Goal: Check status: Check status

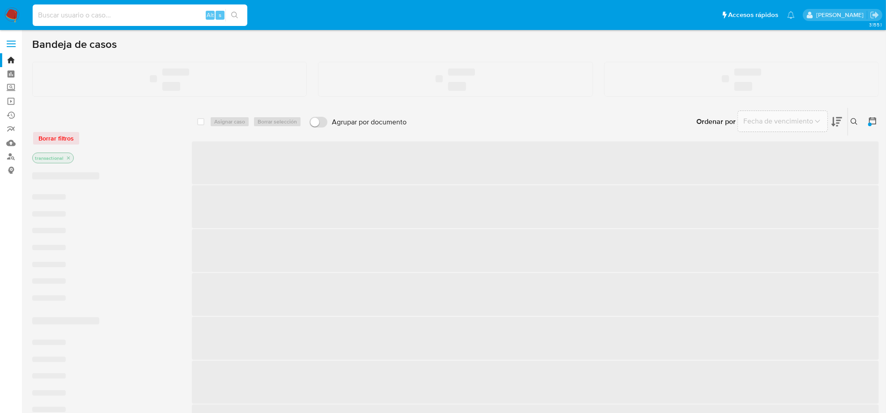
click at [49, 16] on input at bounding box center [140, 15] width 215 height 12
paste input "273483528"
type input "273483528"
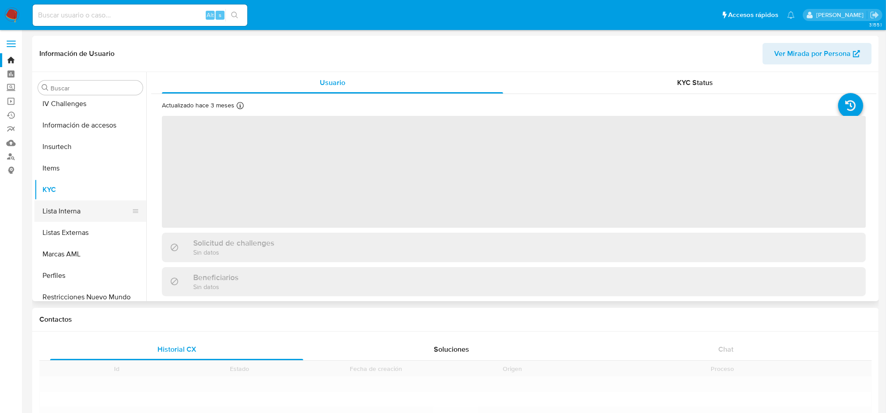
scroll to position [377, 0]
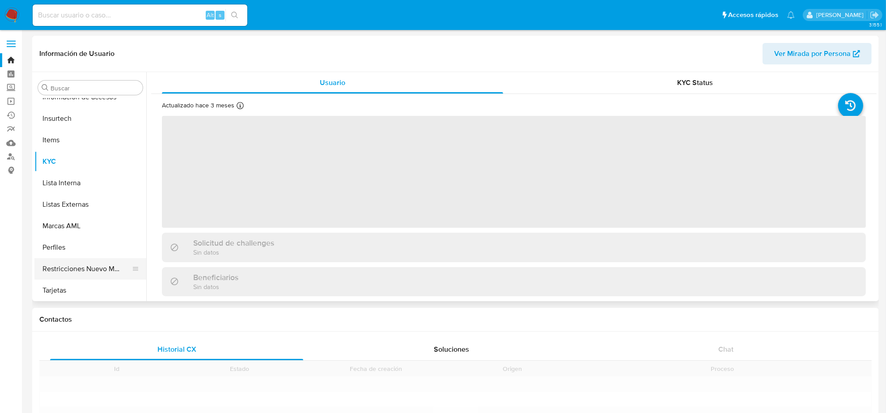
click at [95, 278] on button "Restricciones Nuevo Mundo" at bounding box center [86, 268] width 105 height 21
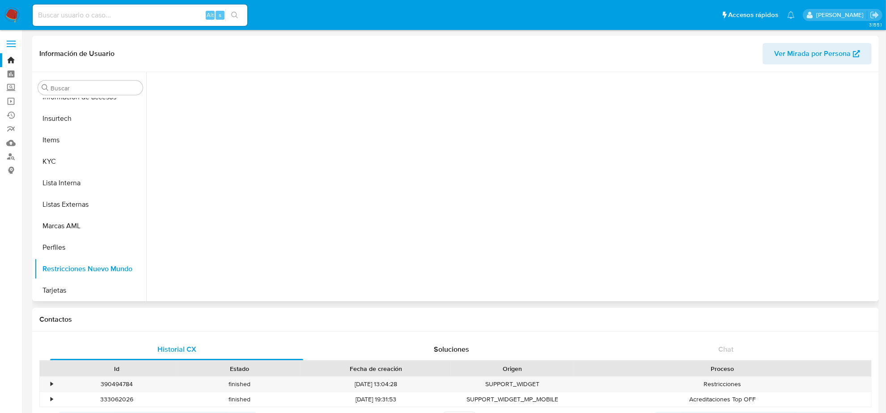
select select "10"
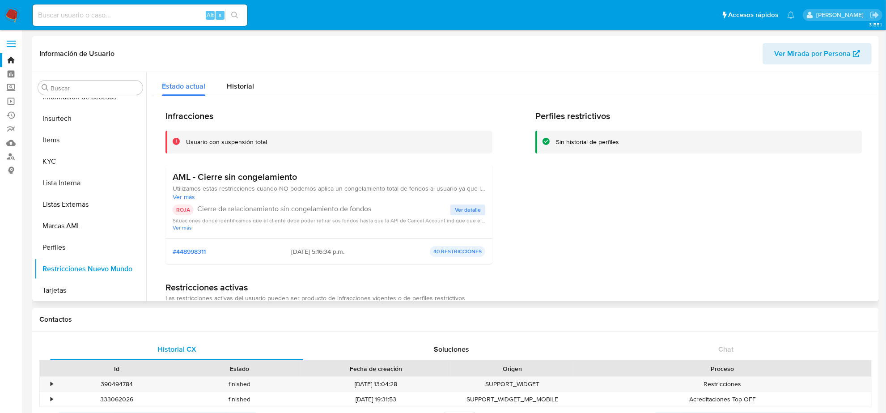
click at [470, 214] on span "Ver detalle" at bounding box center [468, 209] width 26 height 9
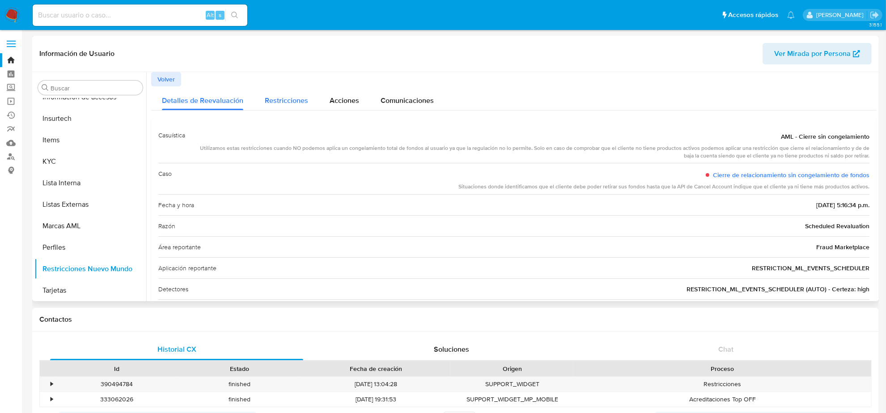
click at [286, 106] on div "Restricciones" at bounding box center [286, 98] width 43 height 24
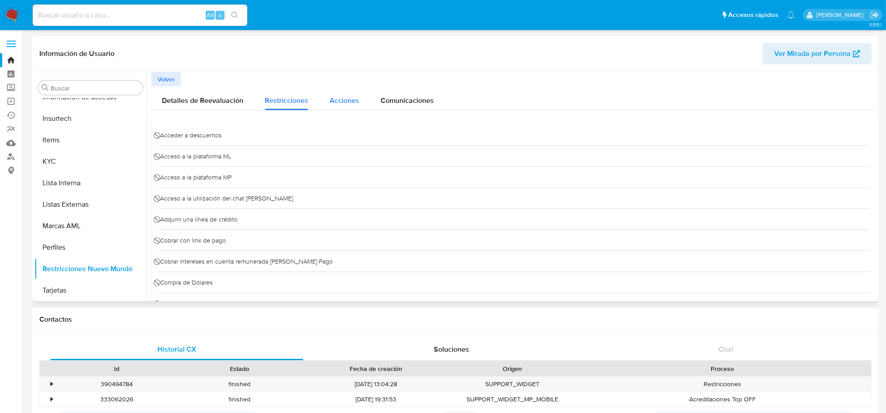
click at [341, 96] on span "Acciones" at bounding box center [345, 100] width 30 height 10
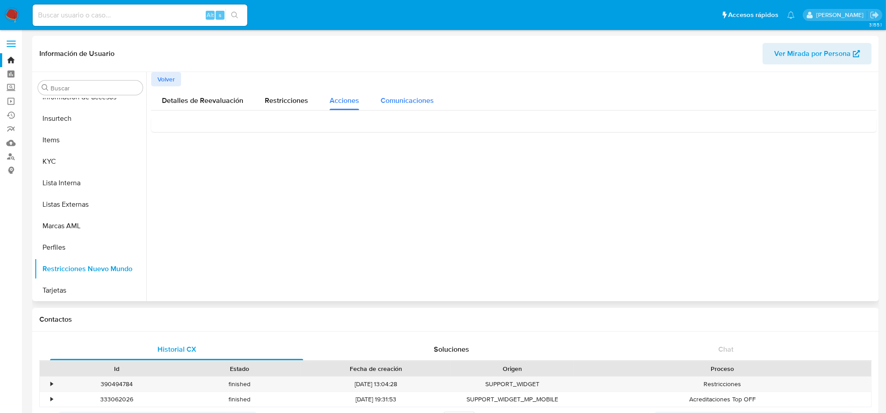
click at [424, 98] on span "Comunicaciones" at bounding box center [407, 100] width 53 height 10
click at [189, 99] on span "Detalles de Reevaluación" at bounding box center [202, 100] width 81 height 10
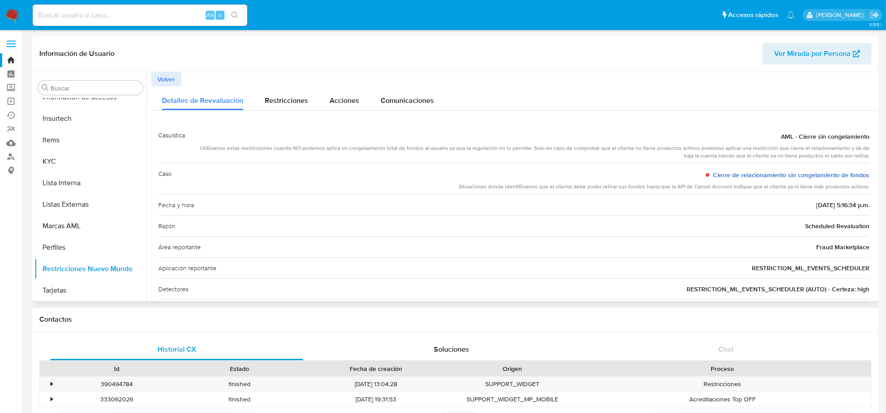
click at [758, 173] on link "Cierre de relacionamiento sin congelamiento de fondos" at bounding box center [791, 174] width 157 height 9
click at [66, 153] on button "KYC" at bounding box center [86, 161] width 105 height 21
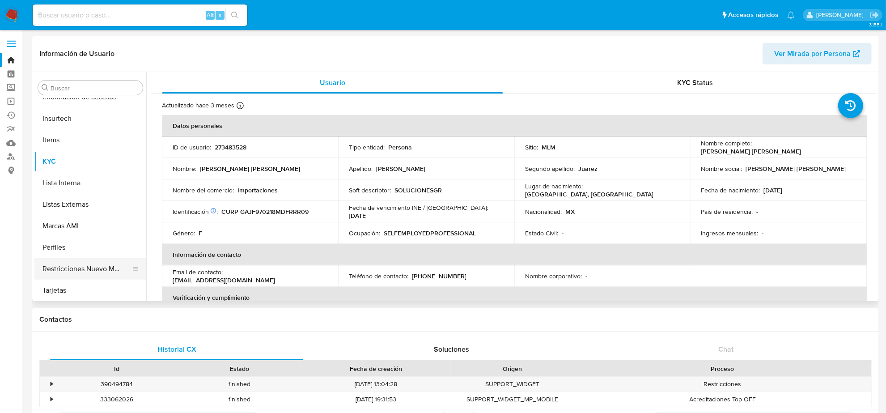
click at [95, 267] on button "Restricciones Nuevo Mundo" at bounding box center [86, 268] width 105 height 21
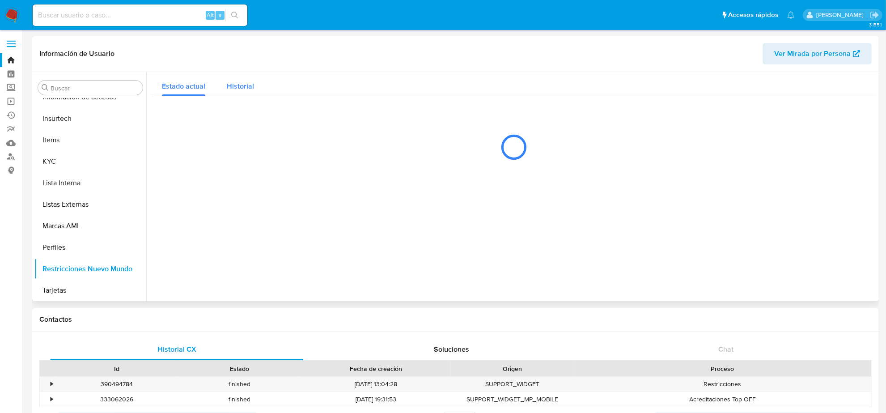
click at [238, 81] on span "Historial" at bounding box center [240, 86] width 27 height 10
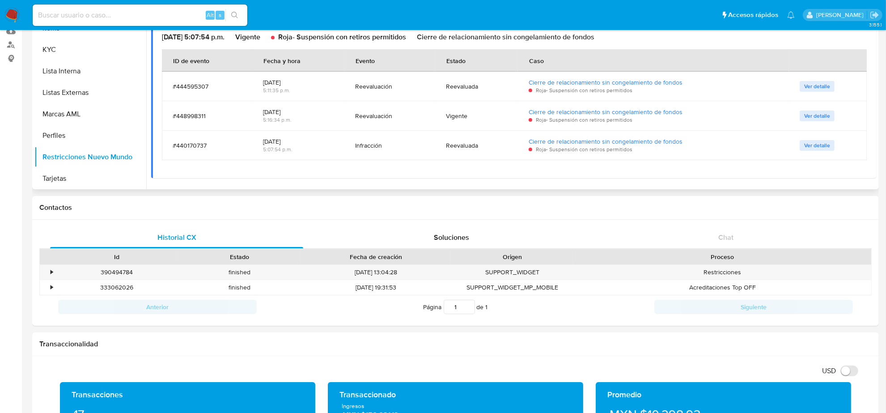
scroll to position [56, 0]
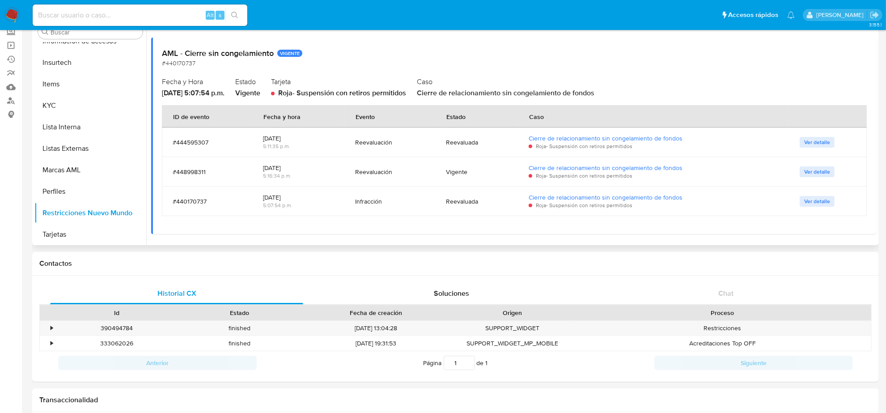
click at [834, 196] on div "Ver detalle" at bounding box center [828, 201] width 56 height 11
click at [830, 197] on button "Ver detalle" at bounding box center [817, 201] width 35 height 11
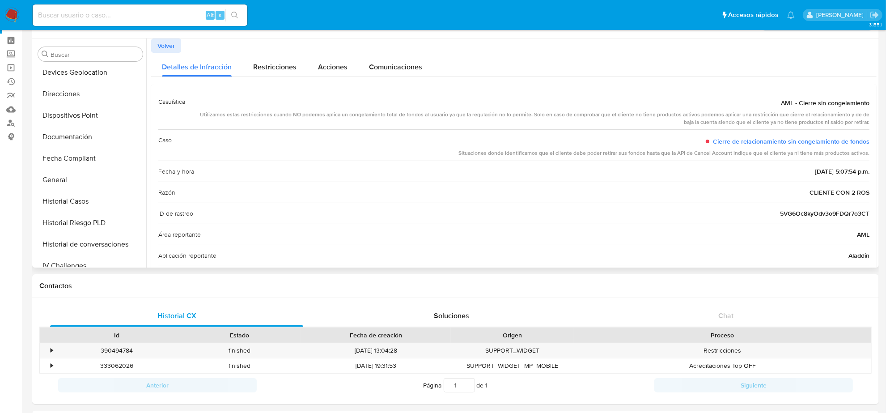
scroll to position [0, 0]
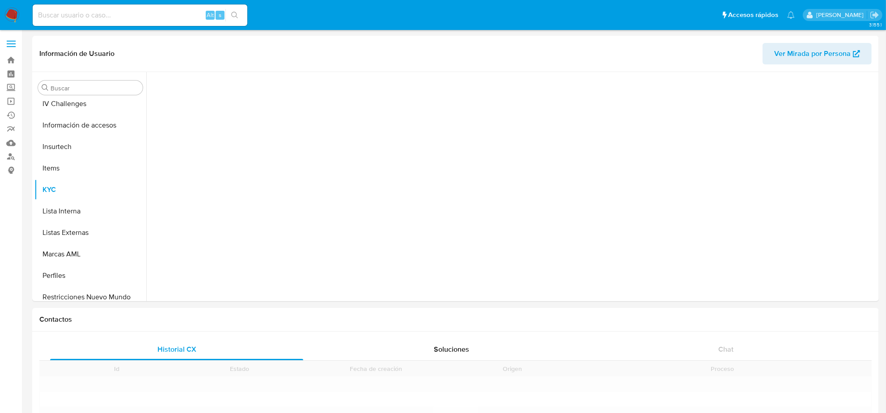
scroll to position [377, 0]
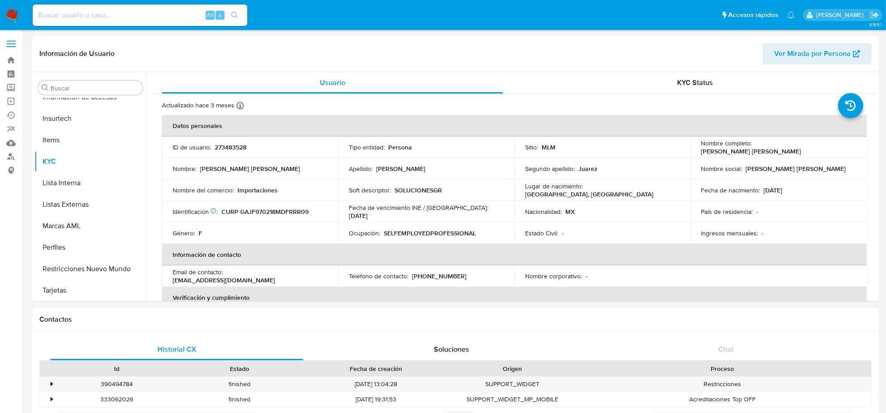
select select "10"
